Goal: Task Accomplishment & Management: Manage account settings

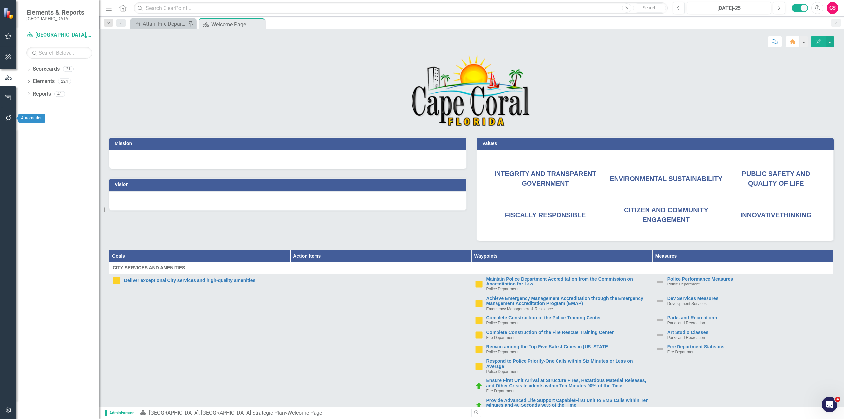
click at [6, 118] on icon "button" at bounding box center [8, 117] width 5 height 5
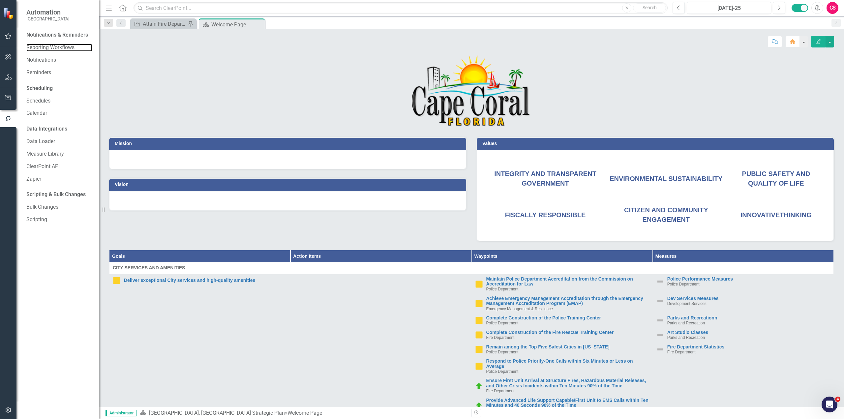
drag, startPoint x: 58, startPoint y: 47, endPoint x: 98, endPoint y: 66, distance: 44.1
click at [58, 47] on link "Reporting Workflows" at bounding box center [59, 48] width 66 height 8
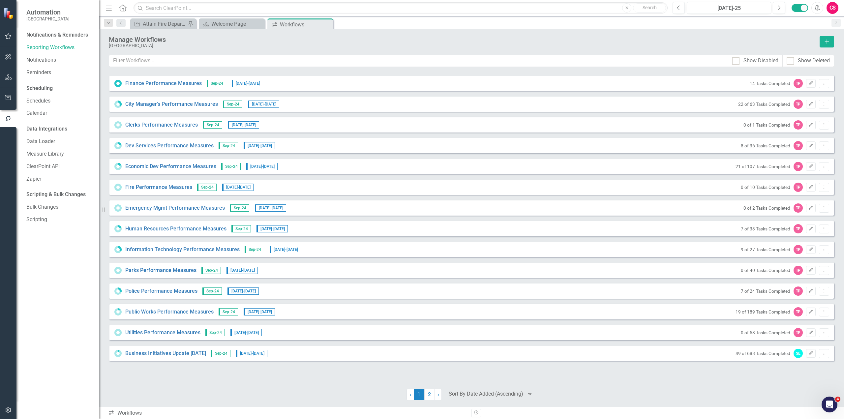
click at [633, 340] on div "Finance Performance Measures Sep-24 [DATE] - [DATE] 14 Tasks Completed TP Edit …" at bounding box center [471, 228] width 725 height 306
click at [433, 340] on link "2" at bounding box center [429, 394] width 11 height 11
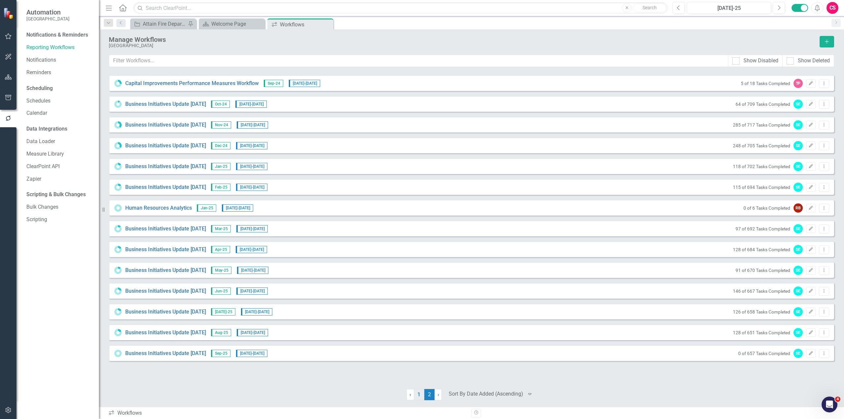
click at [418, 340] on link "1" at bounding box center [419, 394] width 11 height 11
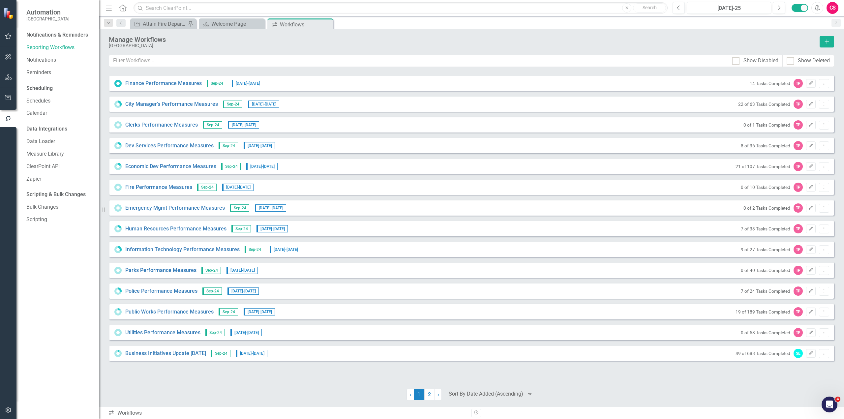
click at [633, 79] on div "14 Tasks Completed TP Edit Dropdown Menu" at bounding box center [787, 83] width 83 height 9
click at [633, 87] on button "Edit" at bounding box center [811, 83] width 10 height 9
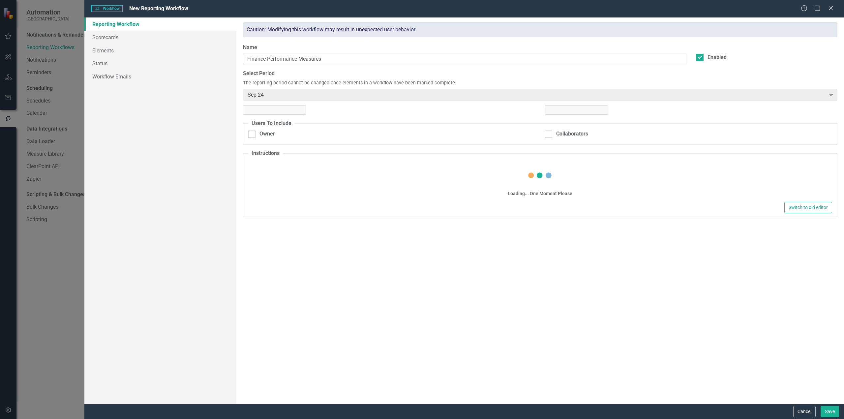
checkbox input "true"
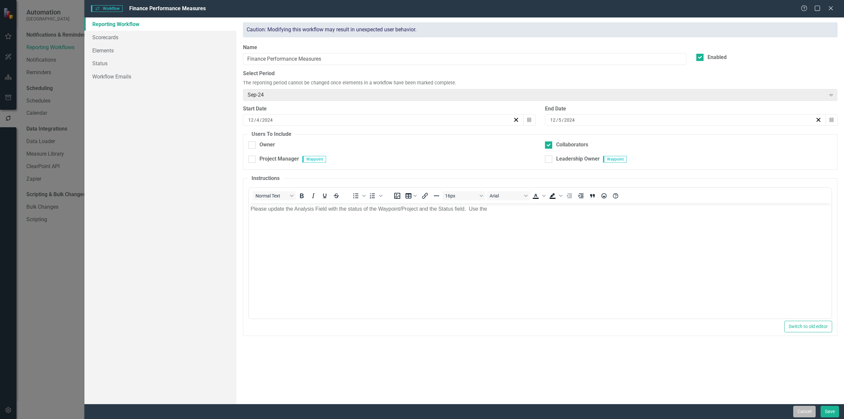
click at [633, 340] on button "Cancel" at bounding box center [804, 412] width 22 height 12
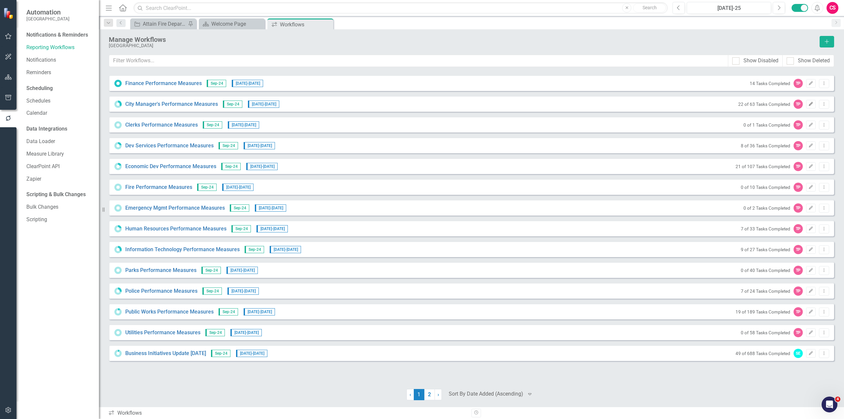
click at [633, 103] on icon "Edit" at bounding box center [810, 104] width 5 height 4
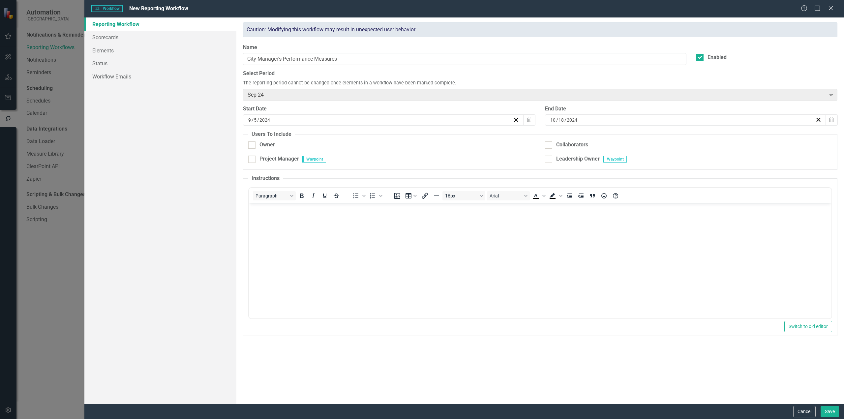
checkbox input "true"
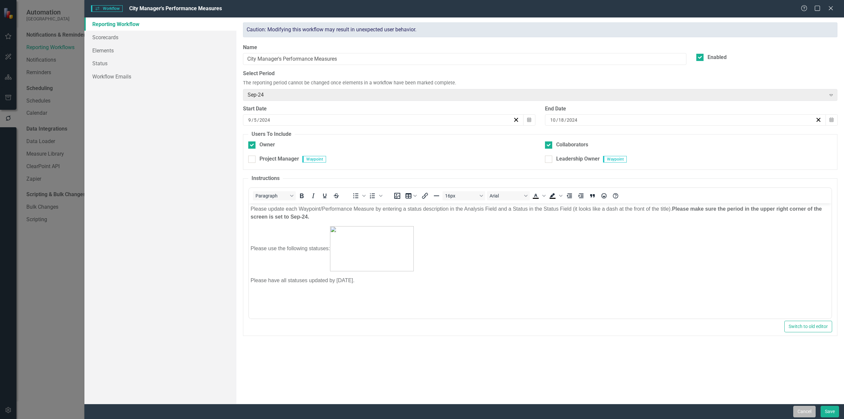
click at [633, 340] on button "Cancel" at bounding box center [804, 412] width 22 height 12
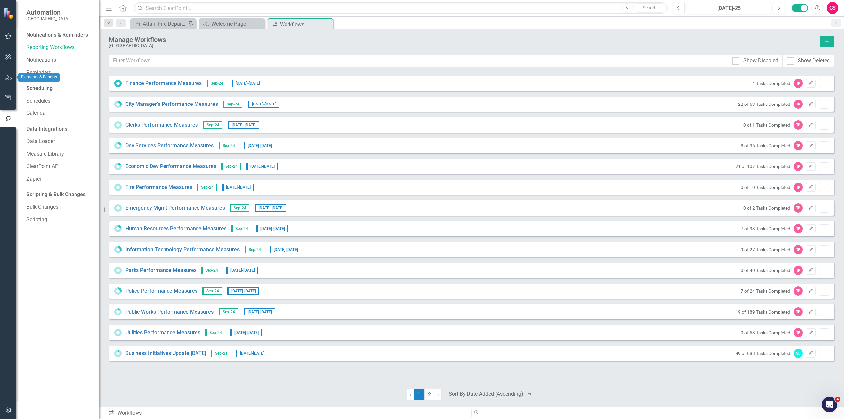
click at [10, 76] on icon "button" at bounding box center [8, 77] width 7 height 5
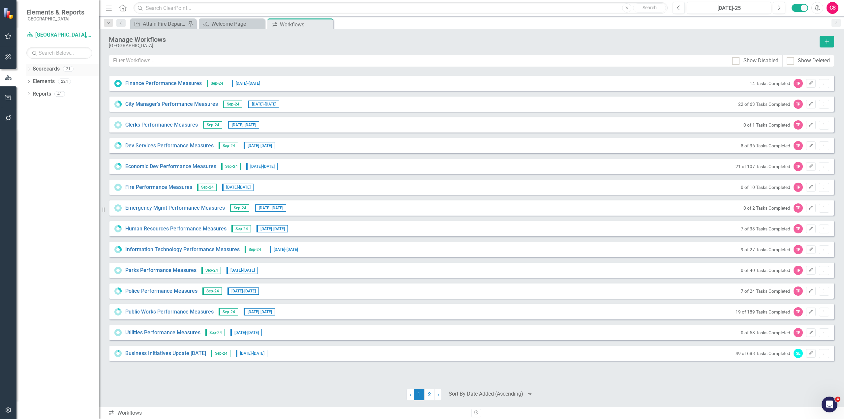
click at [46, 67] on link "Scorecards" at bounding box center [46, 69] width 27 height 8
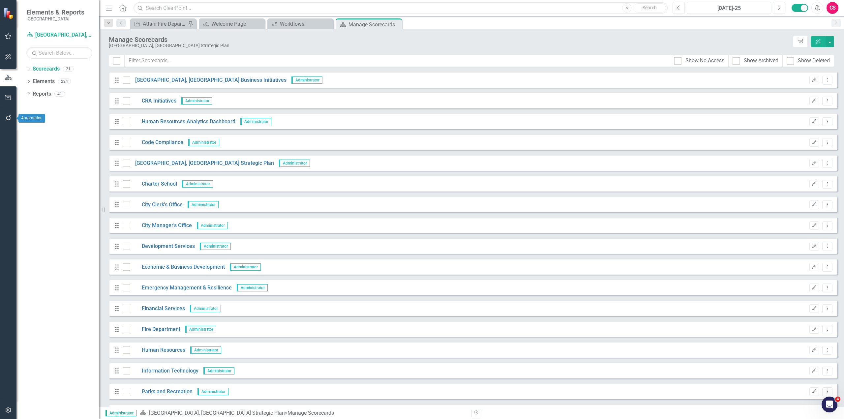
click at [9, 120] on icon "button" at bounding box center [8, 117] width 7 height 5
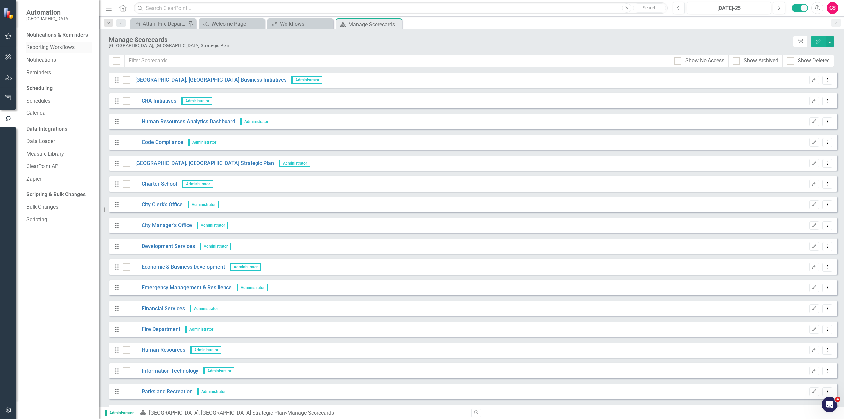
click at [32, 50] on link "Reporting Workflows" at bounding box center [59, 48] width 66 height 8
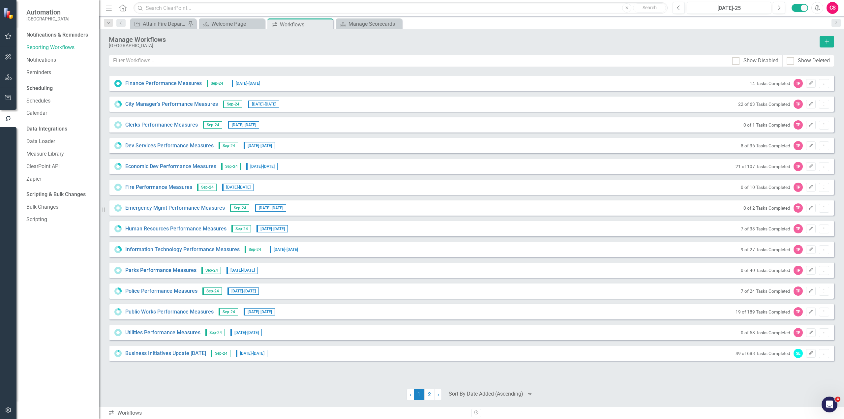
click at [633, 340] on icon "Edit" at bounding box center [810, 353] width 5 height 4
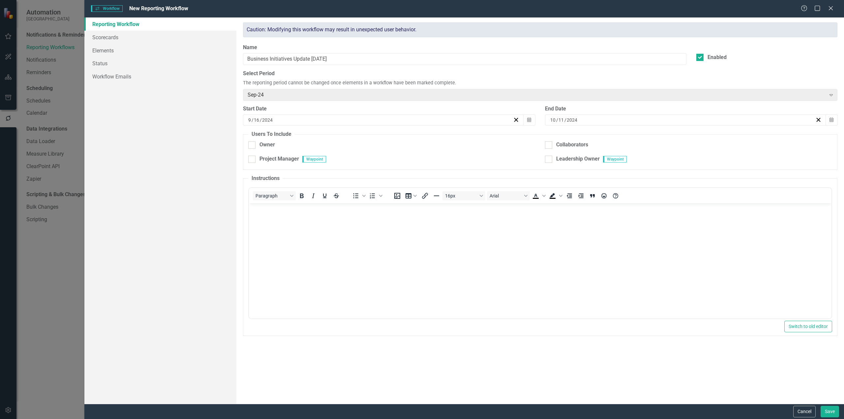
checkbox input "true"
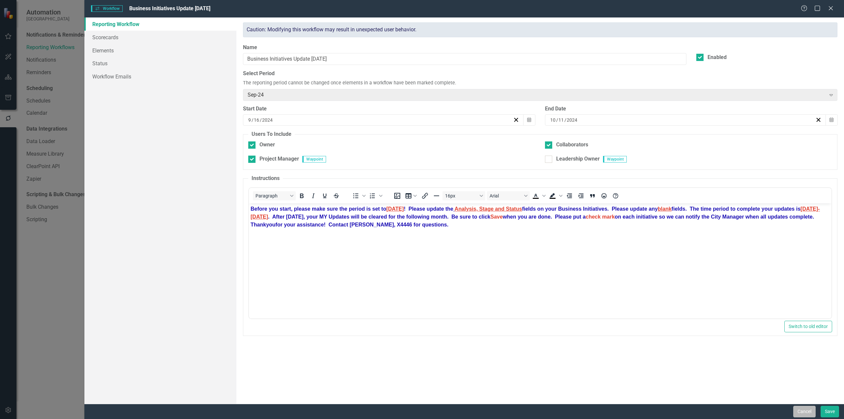
click at [633, 340] on button "Cancel" at bounding box center [804, 412] width 22 height 12
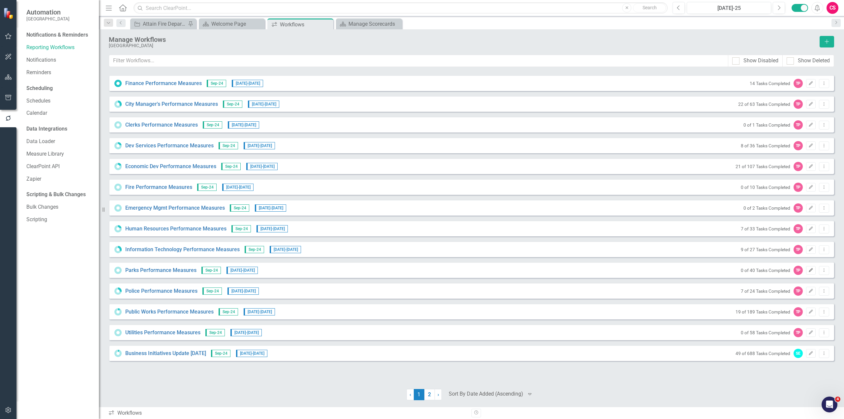
click at [633, 272] on button "Edit" at bounding box center [811, 270] width 10 height 9
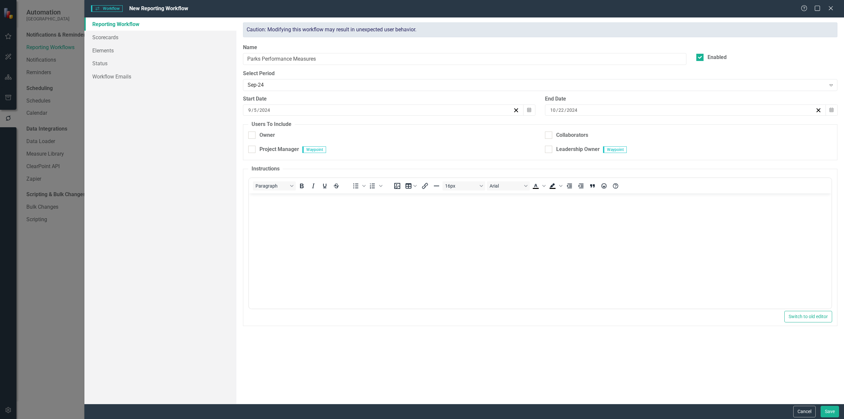
checkbox input "true"
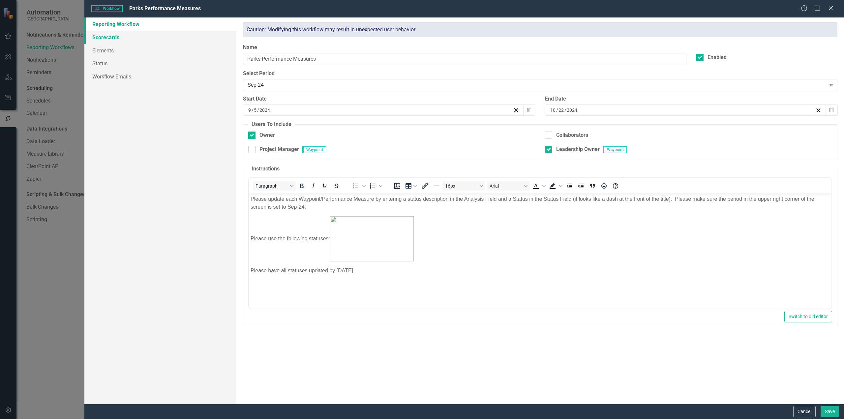
click at [125, 36] on link "Scorecards" at bounding box center [160, 37] width 152 height 13
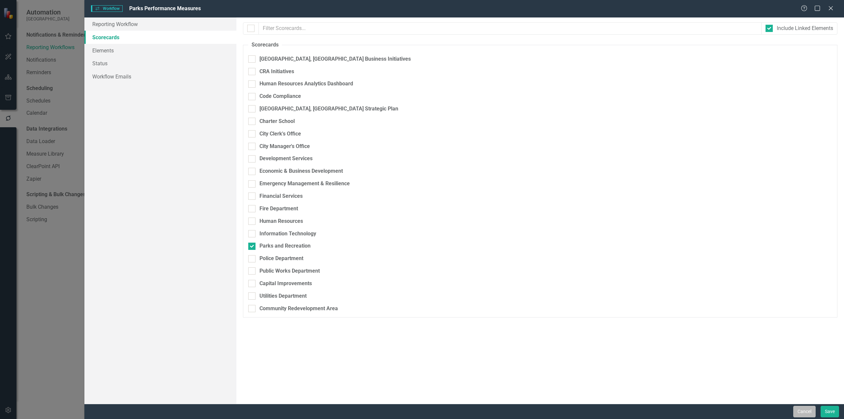
click at [633, 340] on button "Cancel" at bounding box center [804, 412] width 22 height 12
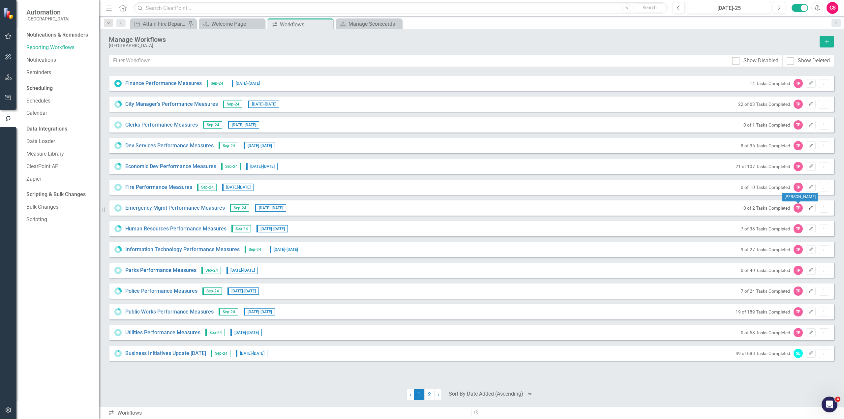
click at [633, 206] on icon "Edit" at bounding box center [810, 208] width 5 height 4
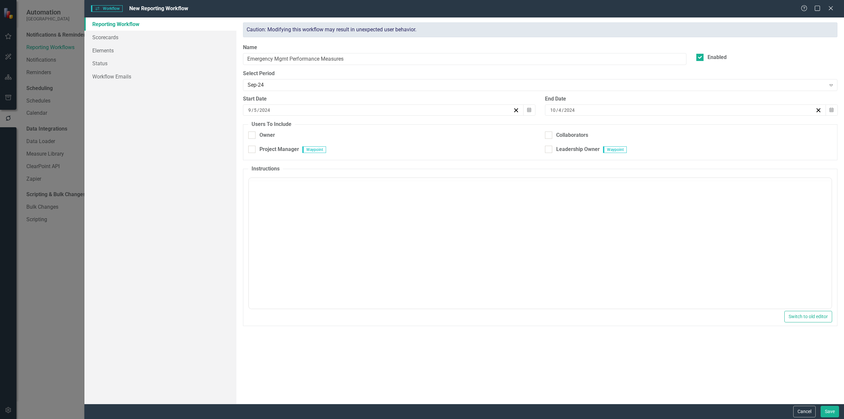
checkbox input "true"
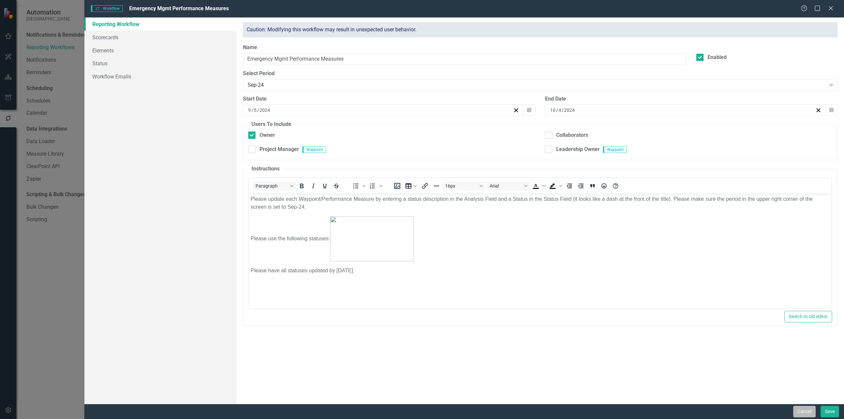
click at [633, 340] on button "Cancel" at bounding box center [804, 412] width 22 height 12
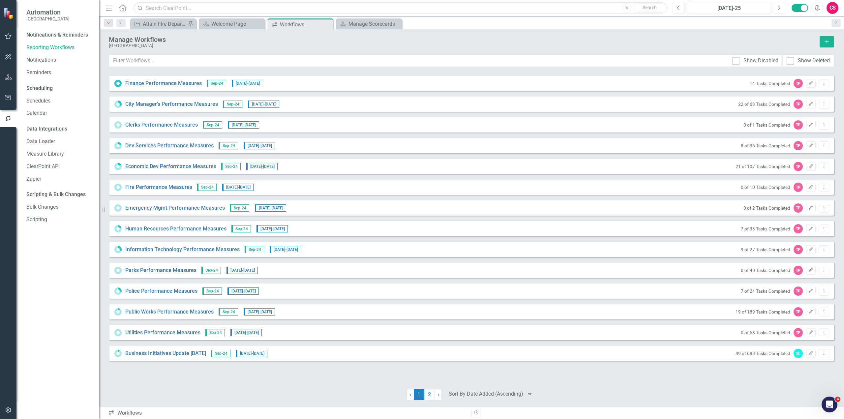
click at [633, 269] on icon "Edit" at bounding box center [810, 270] width 5 height 4
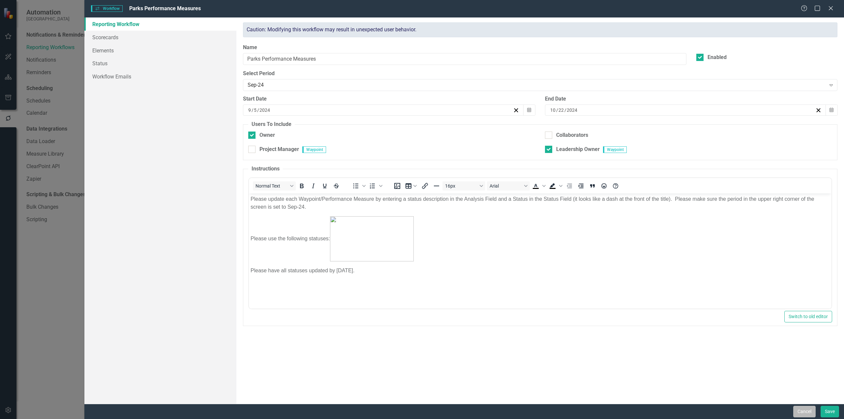
click at [633, 340] on button "Cancel" at bounding box center [804, 412] width 22 height 12
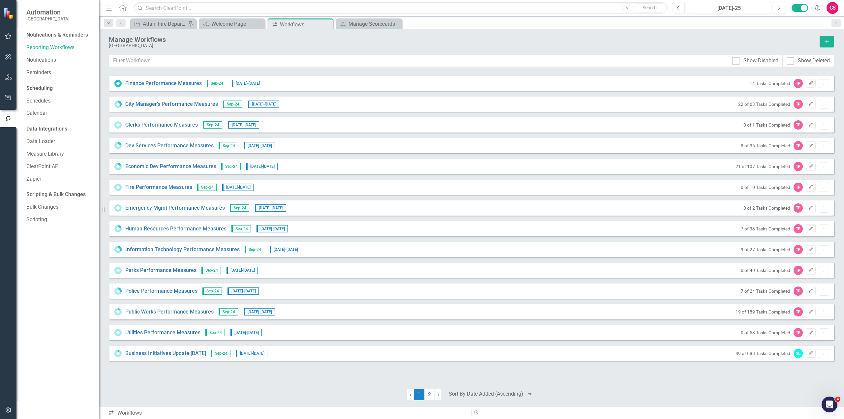
click at [633, 82] on icon "Edit" at bounding box center [810, 83] width 5 height 4
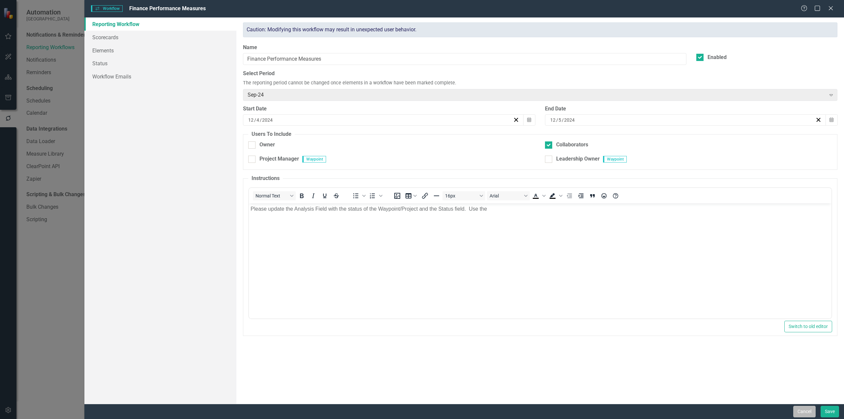
click at [633, 340] on button "Cancel" at bounding box center [804, 412] width 22 height 12
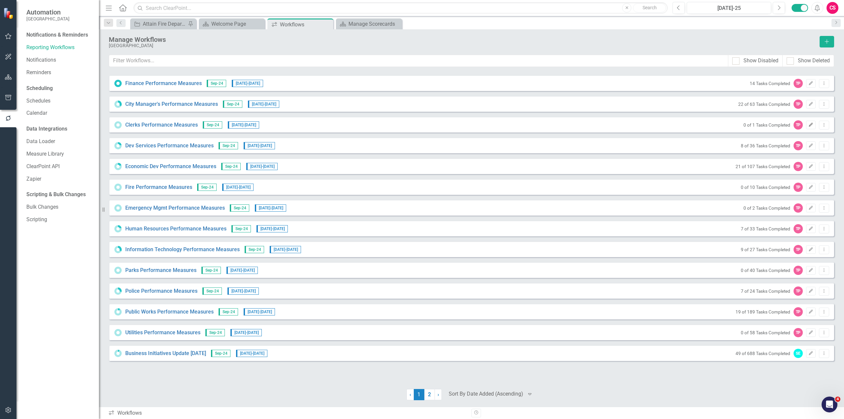
click at [633, 126] on icon "button" at bounding box center [811, 125] width 4 height 4
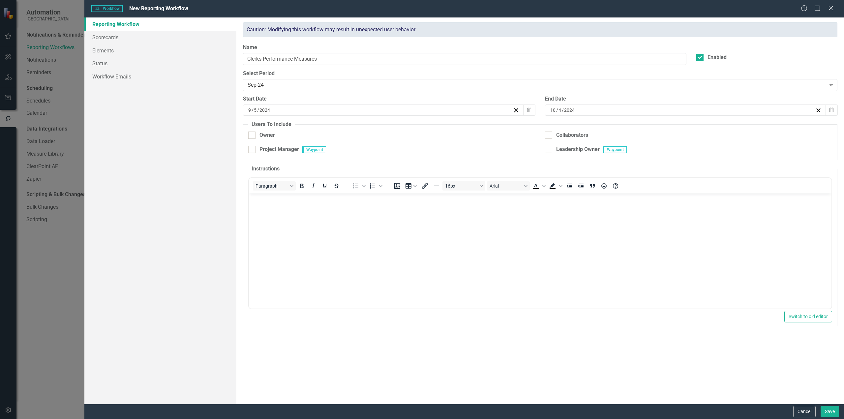
checkbox input "true"
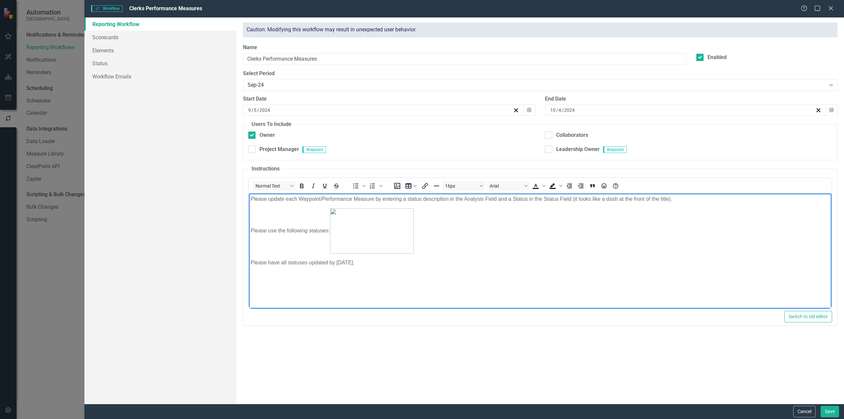
drag, startPoint x: 394, startPoint y: 268, endPoint x: 172, endPoint y: 147, distance: 251.8
click at [249, 194] on html "Please update each Waypoint/Performance Measure by entering a status descriptio…" at bounding box center [540, 243] width 583 height 99
copy body "Please update each Waypoint/Performance Measure by entering a status descriptio…"
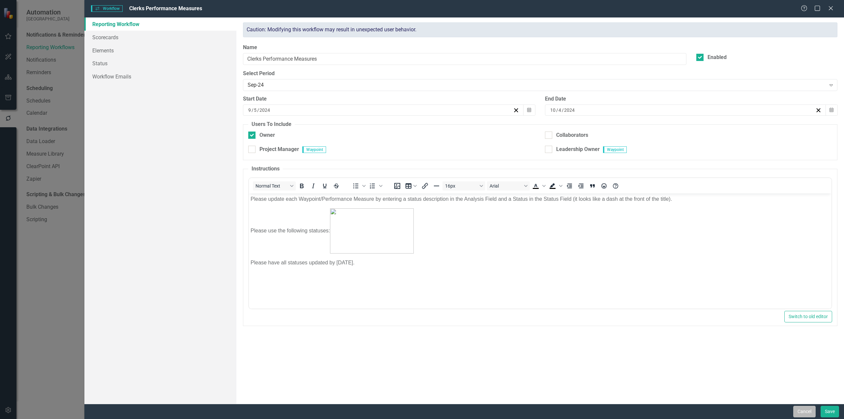
click at [633, 340] on button "Cancel" at bounding box center [804, 412] width 22 height 12
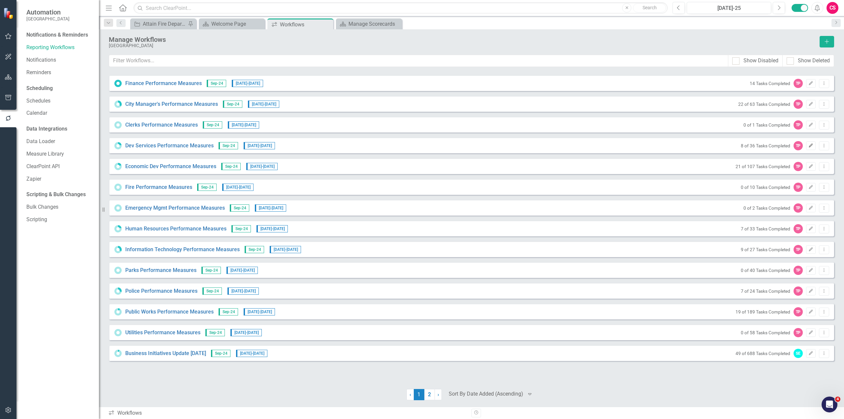
click at [633, 145] on icon "Edit" at bounding box center [810, 146] width 5 height 4
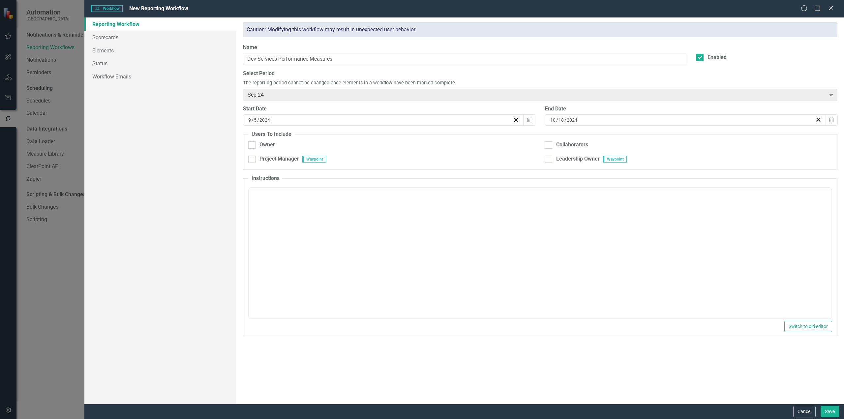
checkbox input "true"
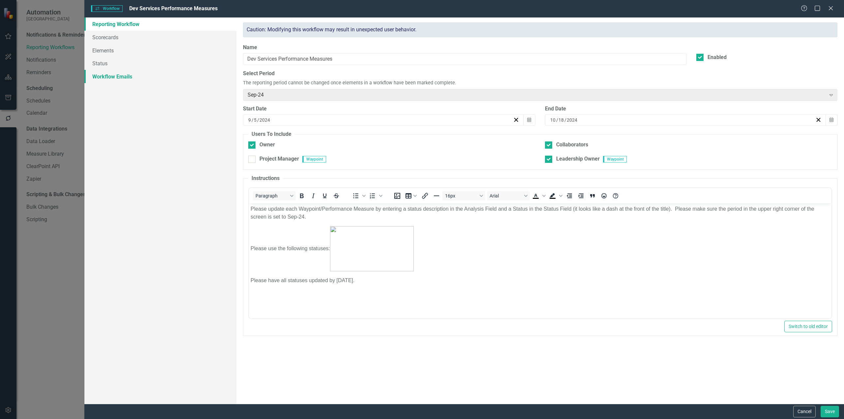
click at [124, 74] on link "Workflow Emails" at bounding box center [160, 76] width 152 height 13
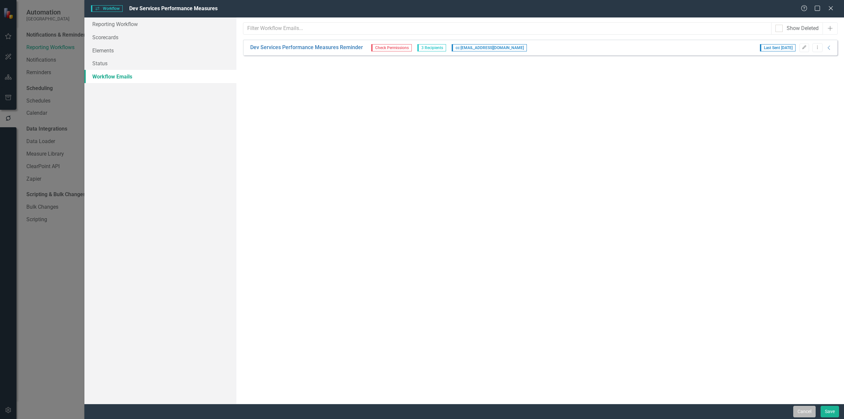
click at [633, 340] on button "Cancel" at bounding box center [804, 412] width 22 height 12
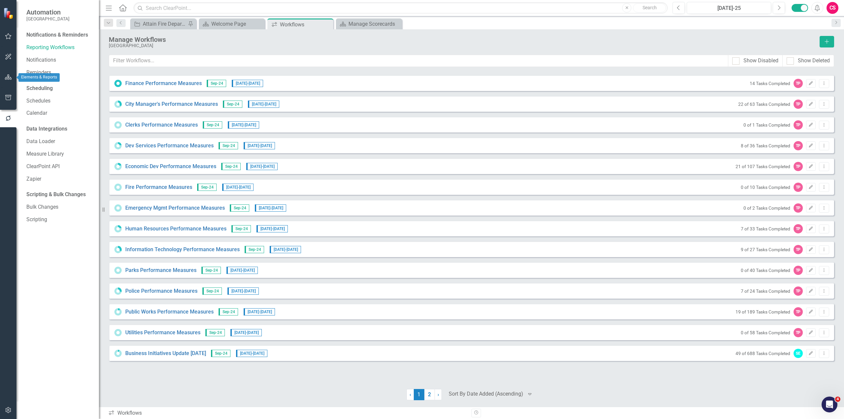
drag, startPoint x: 5, startPoint y: 76, endPoint x: 11, endPoint y: 108, distance: 31.9
click at [5, 76] on icon "button" at bounding box center [8, 77] width 7 height 5
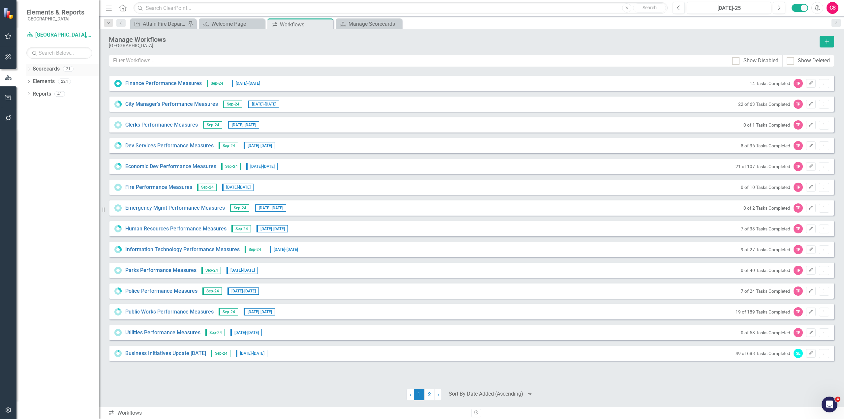
click at [52, 69] on link "Scorecards" at bounding box center [46, 69] width 27 height 8
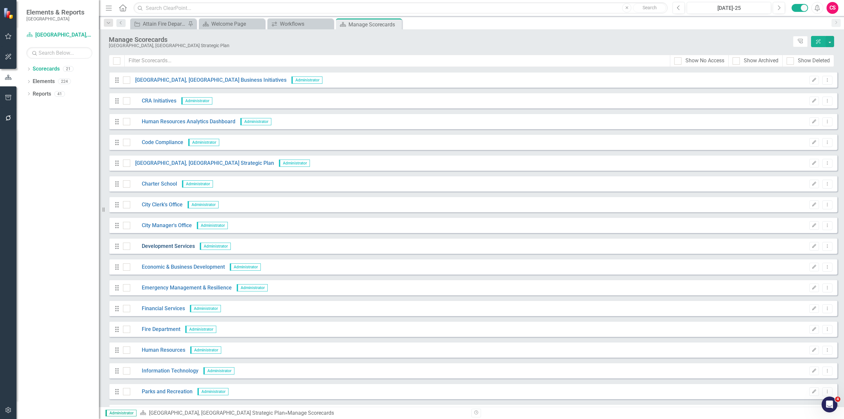
click at [173, 248] on link "Development Services" at bounding box center [162, 247] width 65 height 8
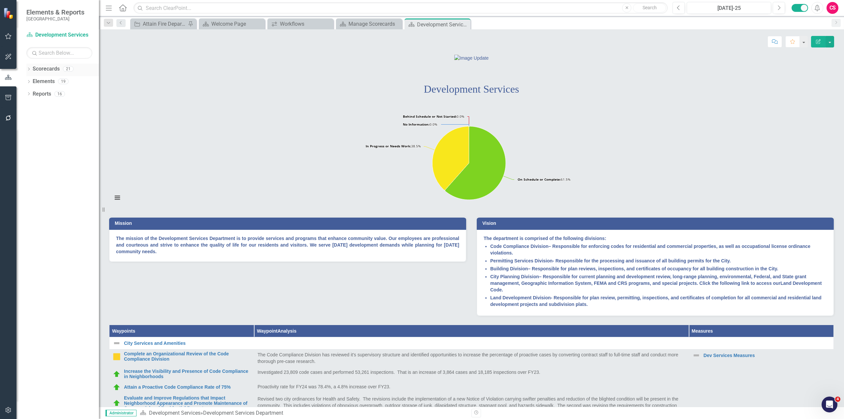
click at [40, 68] on link "Scorecards" at bounding box center [46, 69] width 27 height 8
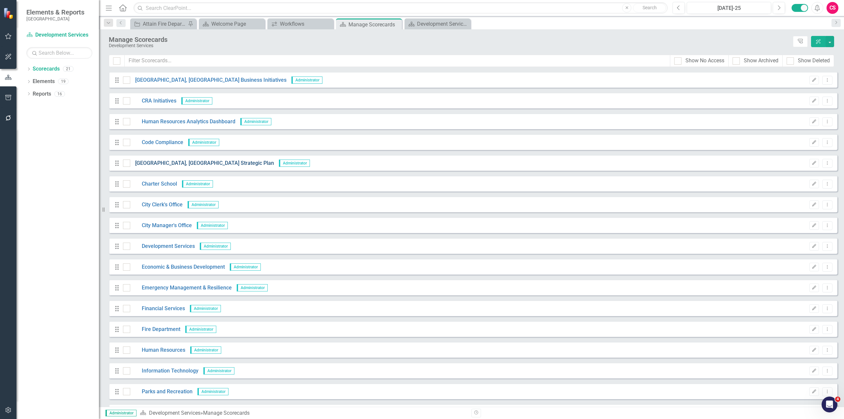
click at [147, 163] on link "[GEOGRAPHIC_DATA], [GEOGRAPHIC_DATA] Strategic Plan" at bounding box center [202, 164] width 144 height 8
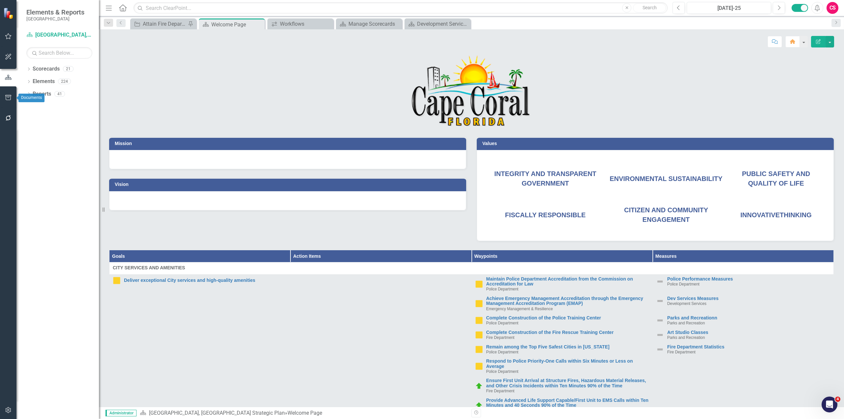
click at [12, 115] on button "button" at bounding box center [8, 118] width 15 height 14
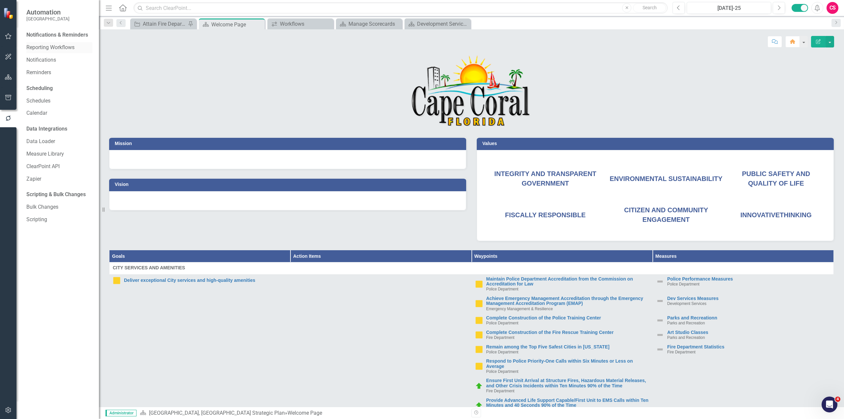
click at [46, 47] on link "Reporting Workflows" at bounding box center [59, 48] width 66 height 8
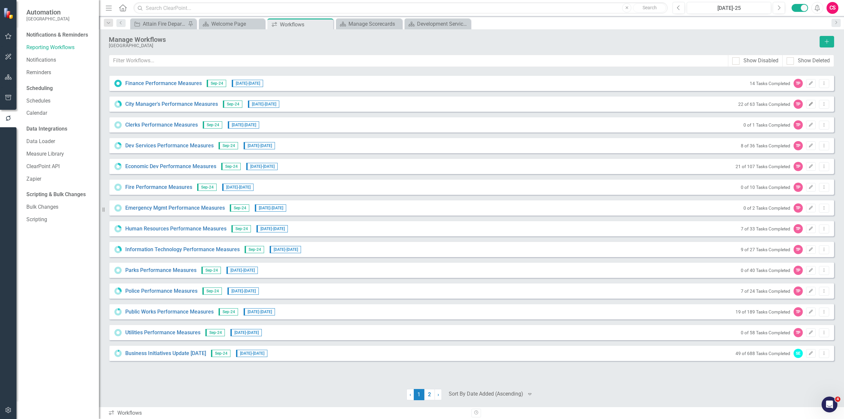
click at [633, 102] on button "Edit" at bounding box center [811, 104] width 10 height 9
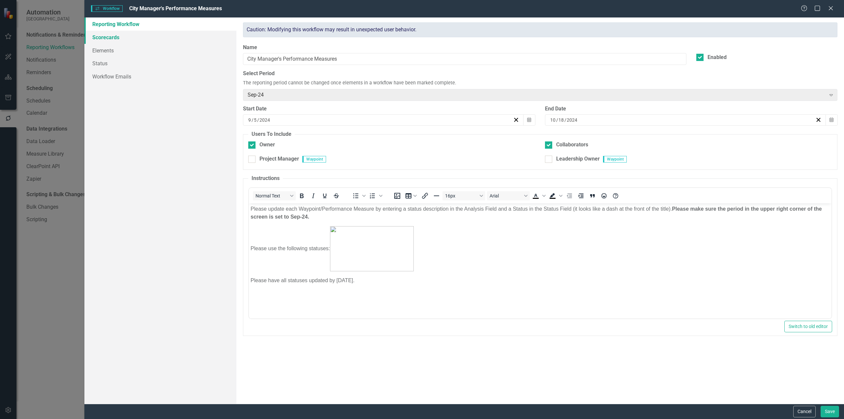
click at [108, 35] on link "Scorecards" at bounding box center [160, 37] width 152 height 13
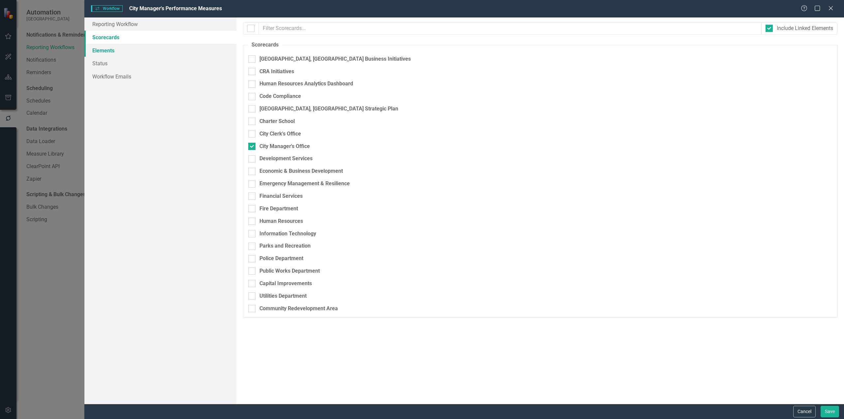
click at [107, 55] on link "Elements" at bounding box center [160, 50] width 152 height 13
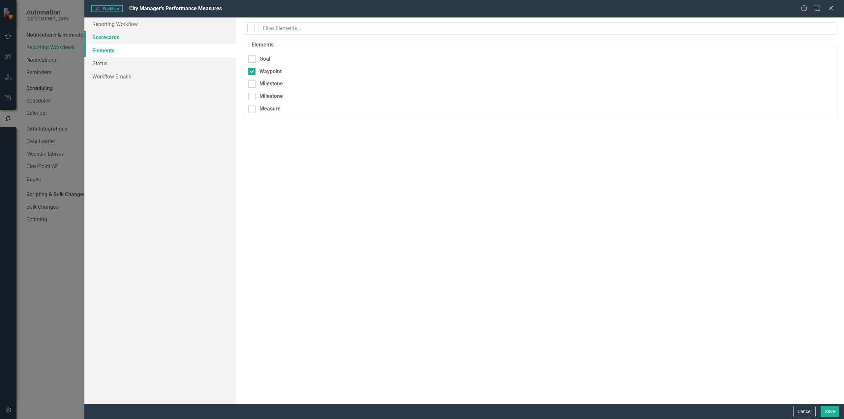
click at [107, 40] on link "Scorecards" at bounding box center [160, 37] width 152 height 13
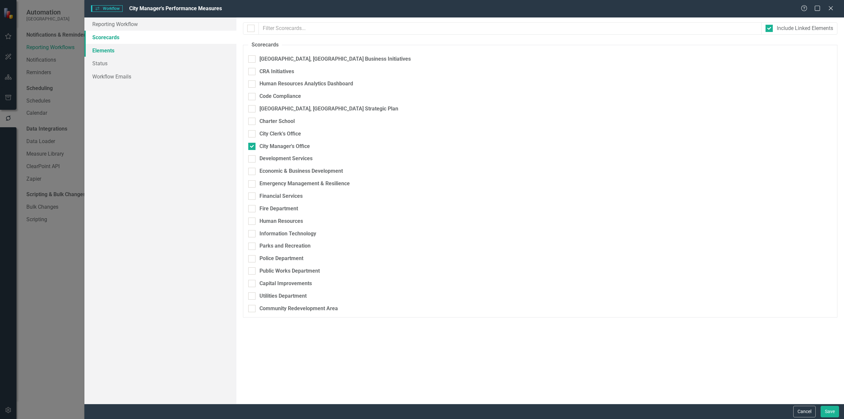
click at [113, 49] on link "Elements" at bounding box center [160, 50] width 152 height 13
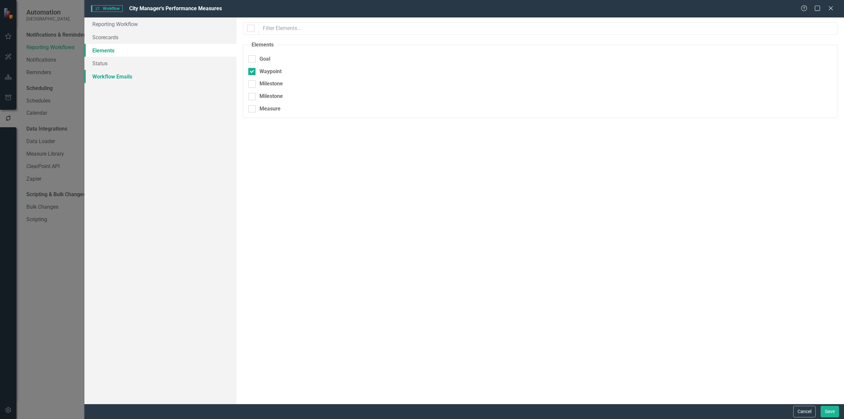
click at [111, 76] on link "Workflow Emails" at bounding box center [160, 76] width 152 height 13
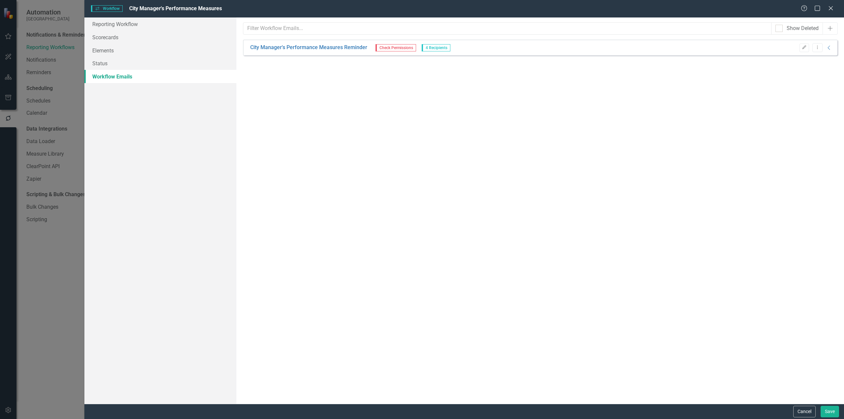
click at [633, 340] on div "From this page, you can set up emails to be sent to remind users of updates. Th…" at bounding box center [540, 210] width 608 height 386
click at [633, 340] on button "Cancel" at bounding box center [804, 412] width 22 height 12
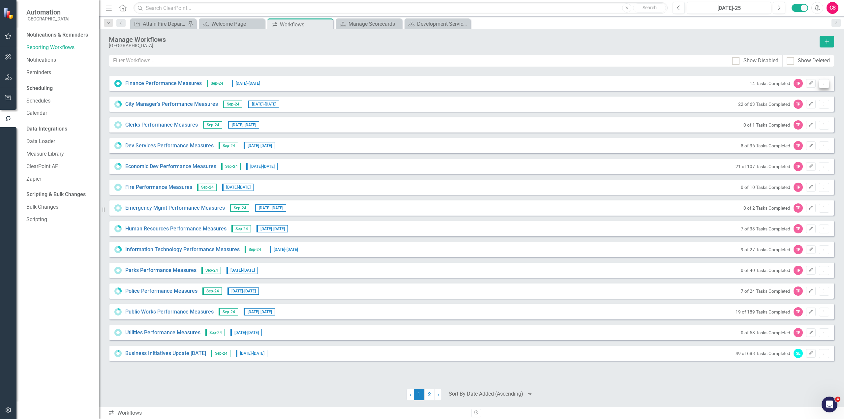
click at [633, 85] on button "Dropdown Menu" at bounding box center [824, 83] width 10 height 9
click at [633, 45] on div "[GEOGRAPHIC_DATA]" at bounding box center [462, 45] width 707 height 5
click at [633, 107] on button "Edit" at bounding box center [811, 104] width 10 height 9
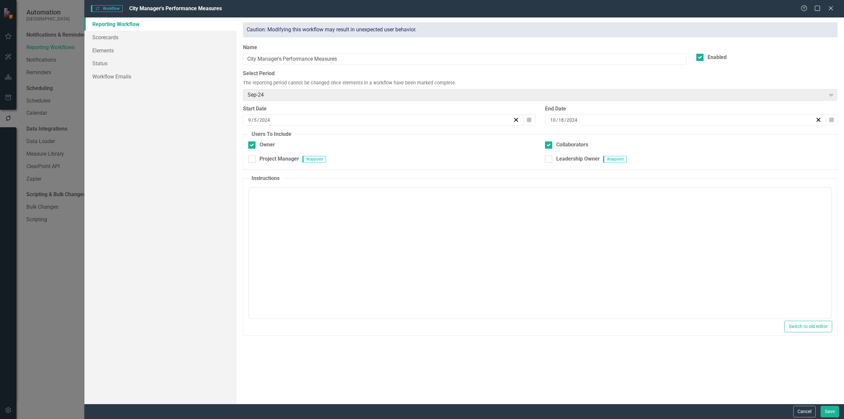
click at [633, 106] on div "Reporting Workflow Scorecards Elements Status Workflow Emails Reporting Workflo…" at bounding box center [464, 210] width 760 height 386
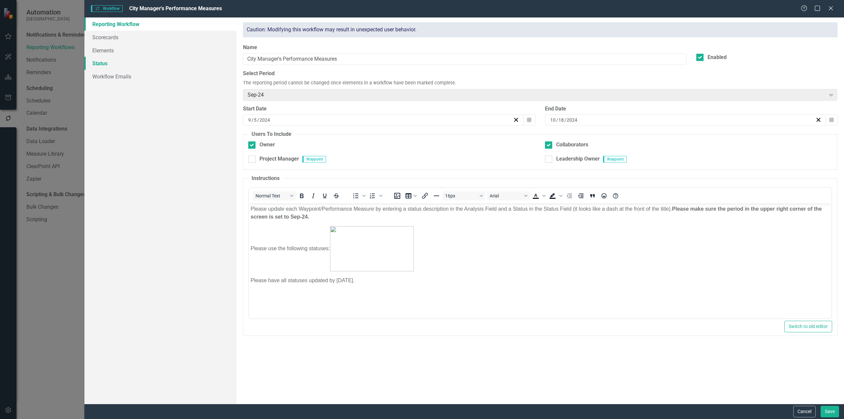
click at [136, 66] on link "Status" at bounding box center [160, 63] width 152 height 13
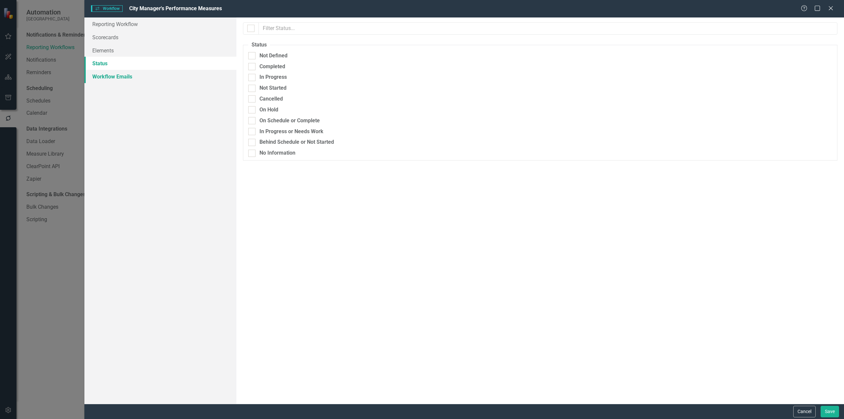
click at [133, 72] on link "Workflow Emails" at bounding box center [160, 76] width 152 height 13
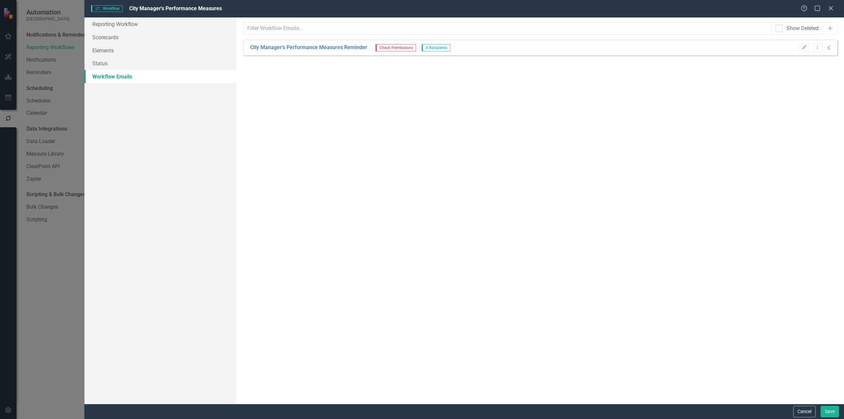
click at [633, 45] on icon "Collapse" at bounding box center [829, 47] width 7 height 5
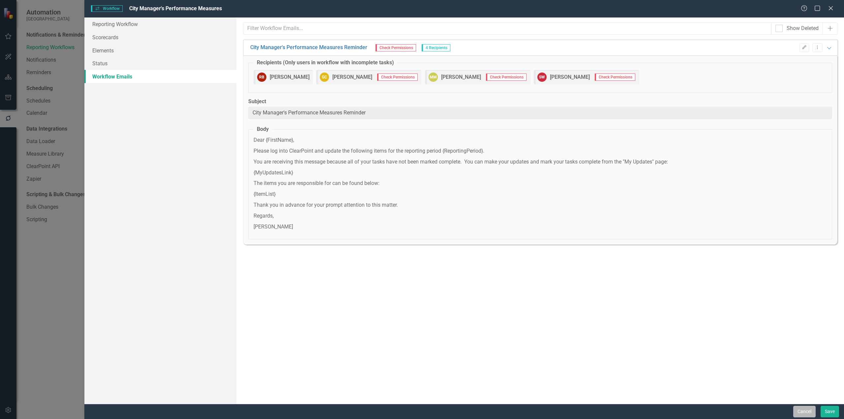
click at [633, 340] on button "Cancel" at bounding box center [804, 412] width 22 height 12
